Goal: Navigation & Orientation: Find specific page/section

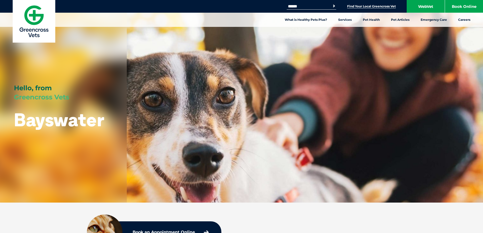
click at [359, 5] on link "Find Your Local Greencross Vet" at bounding box center [371, 6] width 49 height 4
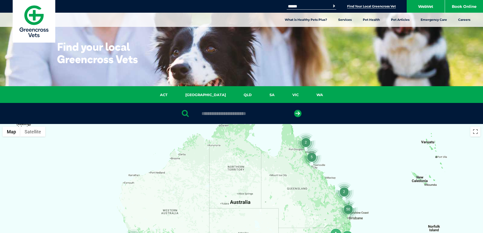
click at [221, 115] on input "text" at bounding box center [241, 113] width 85 height 5
type input "****"
click at [295, 112] on icon "submit" at bounding box center [297, 113] width 7 height 7
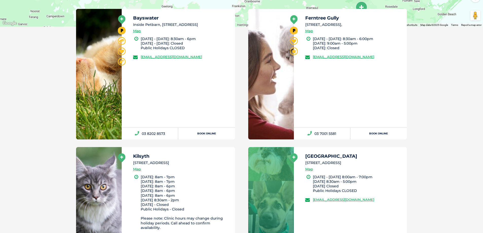
scroll to position [301, 0]
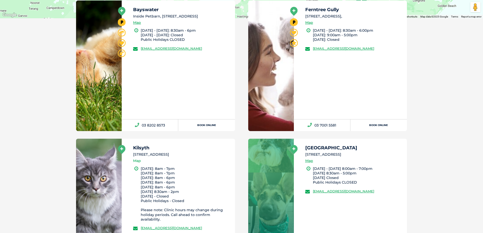
click at [139, 161] on link "Map" at bounding box center [137, 161] width 8 height 6
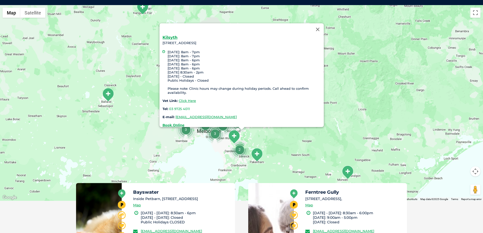
scroll to position [116, 0]
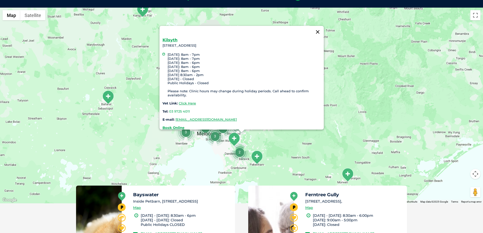
click at [317, 28] on button "Close" at bounding box center [317, 32] width 12 height 12
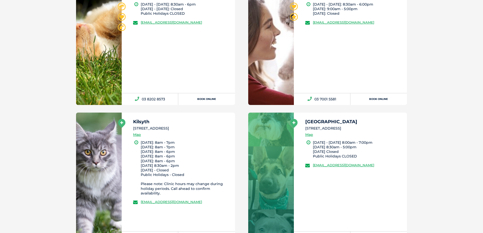
scroll to position [344, 0]
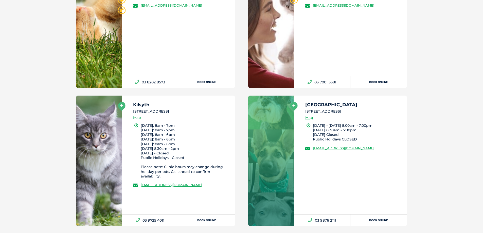
click at [136, 118] on link "Map" at bounding box center [137, 118] width 8 height 6
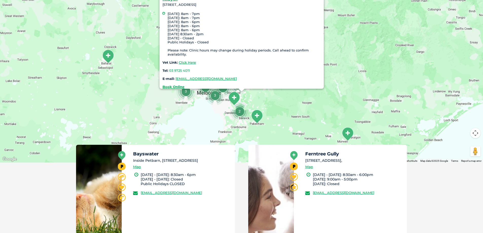
scroll to position [116, 0]
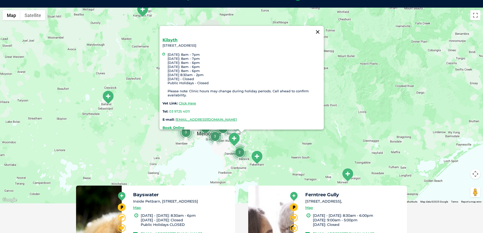
click at [317, 28] on button "Close" at bounding box center [317, 32] width 12 height 12
